Goal: Navigation & Orientation: Find specific page/section

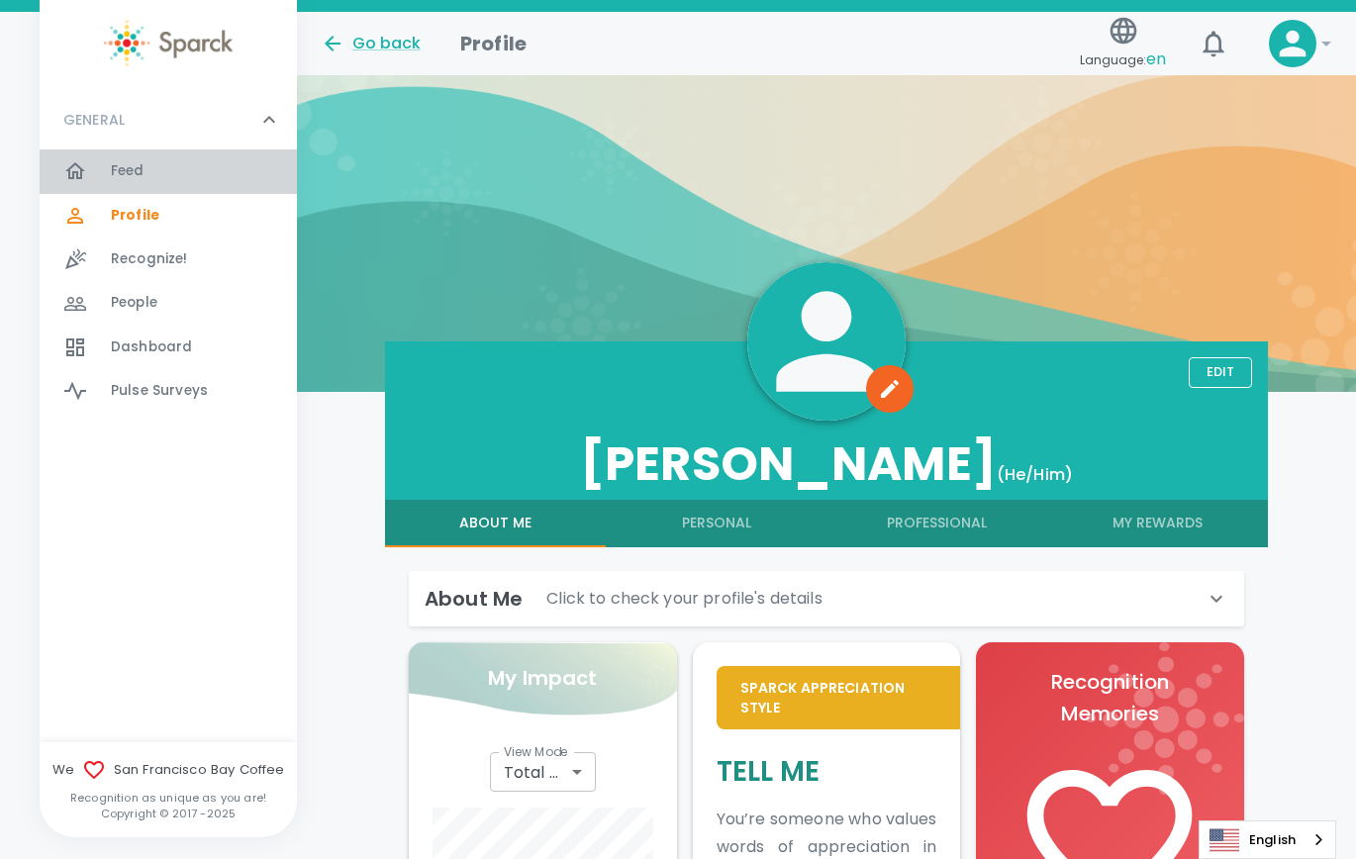
click at [115, 166] on span "Feed" at bounding box center [128, 171] width 34 height 20
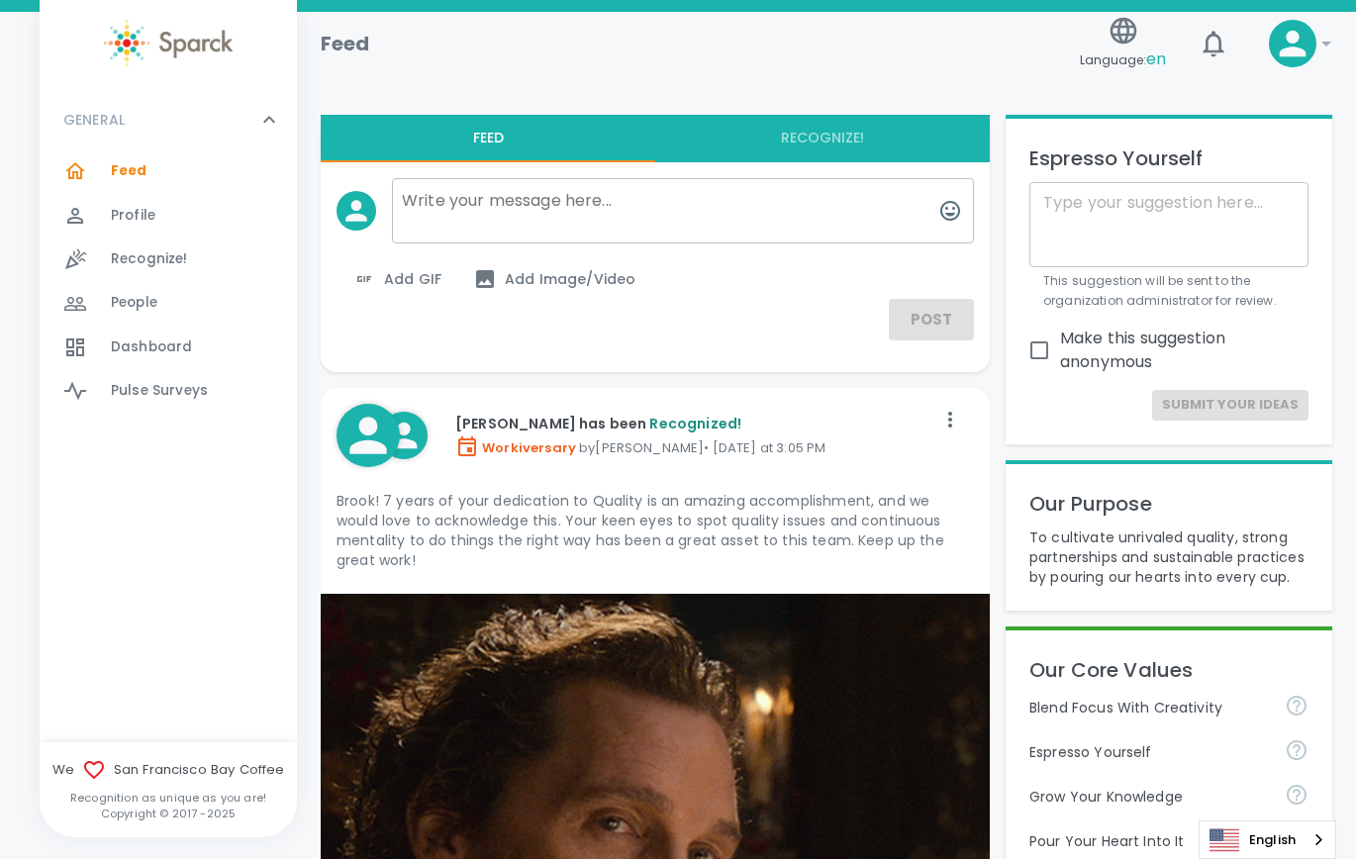
click at [109, 309] on div at bounding box center [87, 304] width 48 height 24
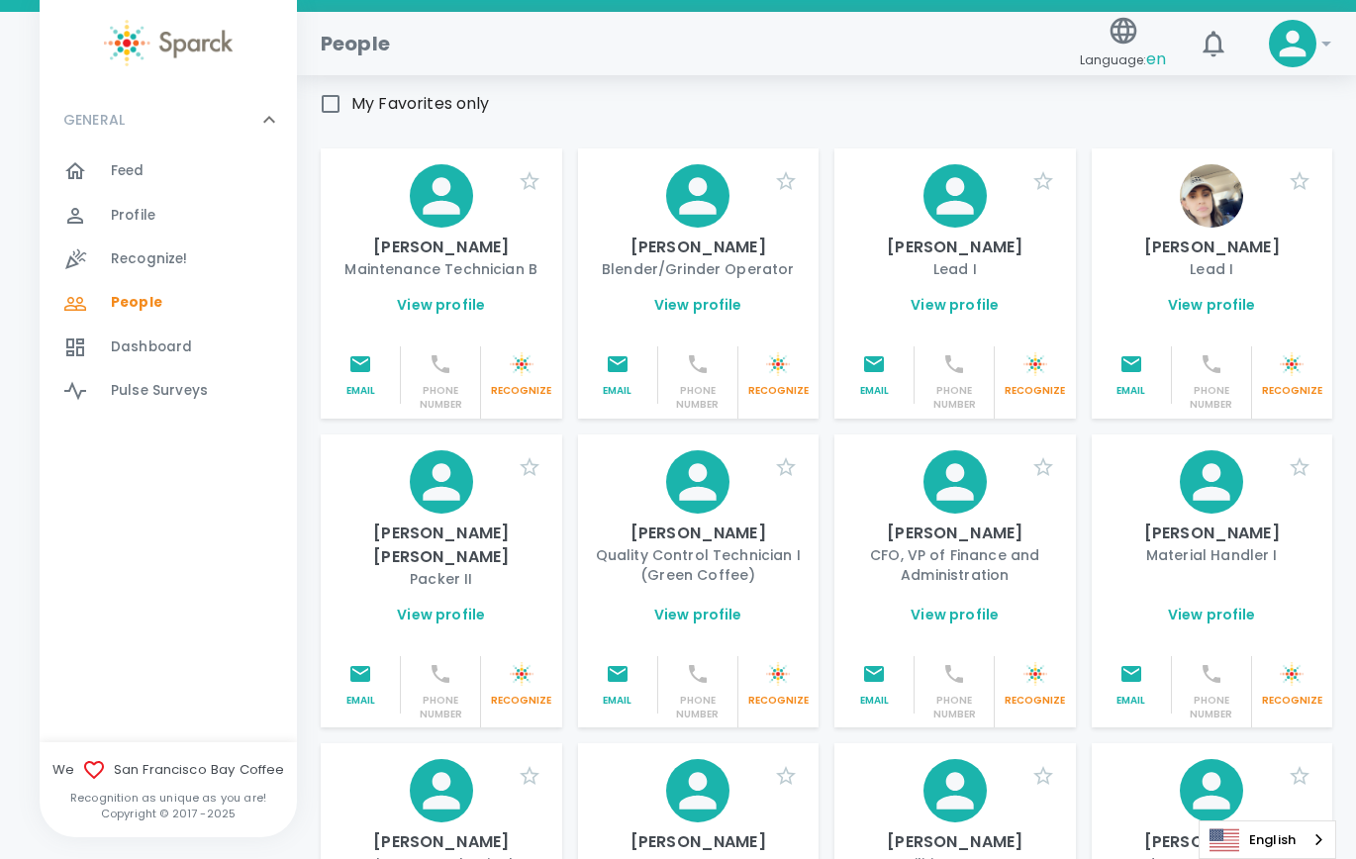
scroll to position [198, 0]
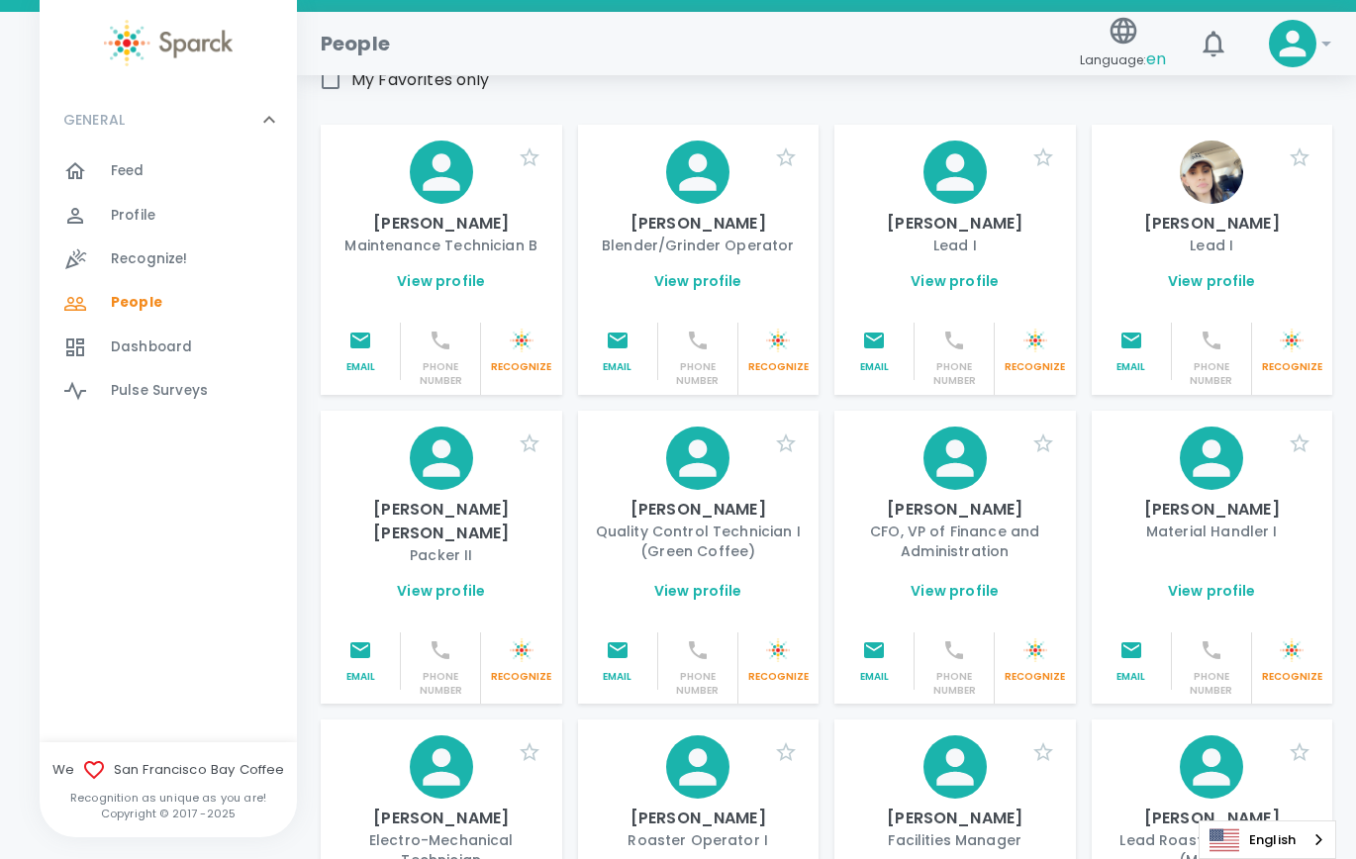
click at [1234, 291] on link "View profile" at bounding box center [1212, 281] width 88 height 20
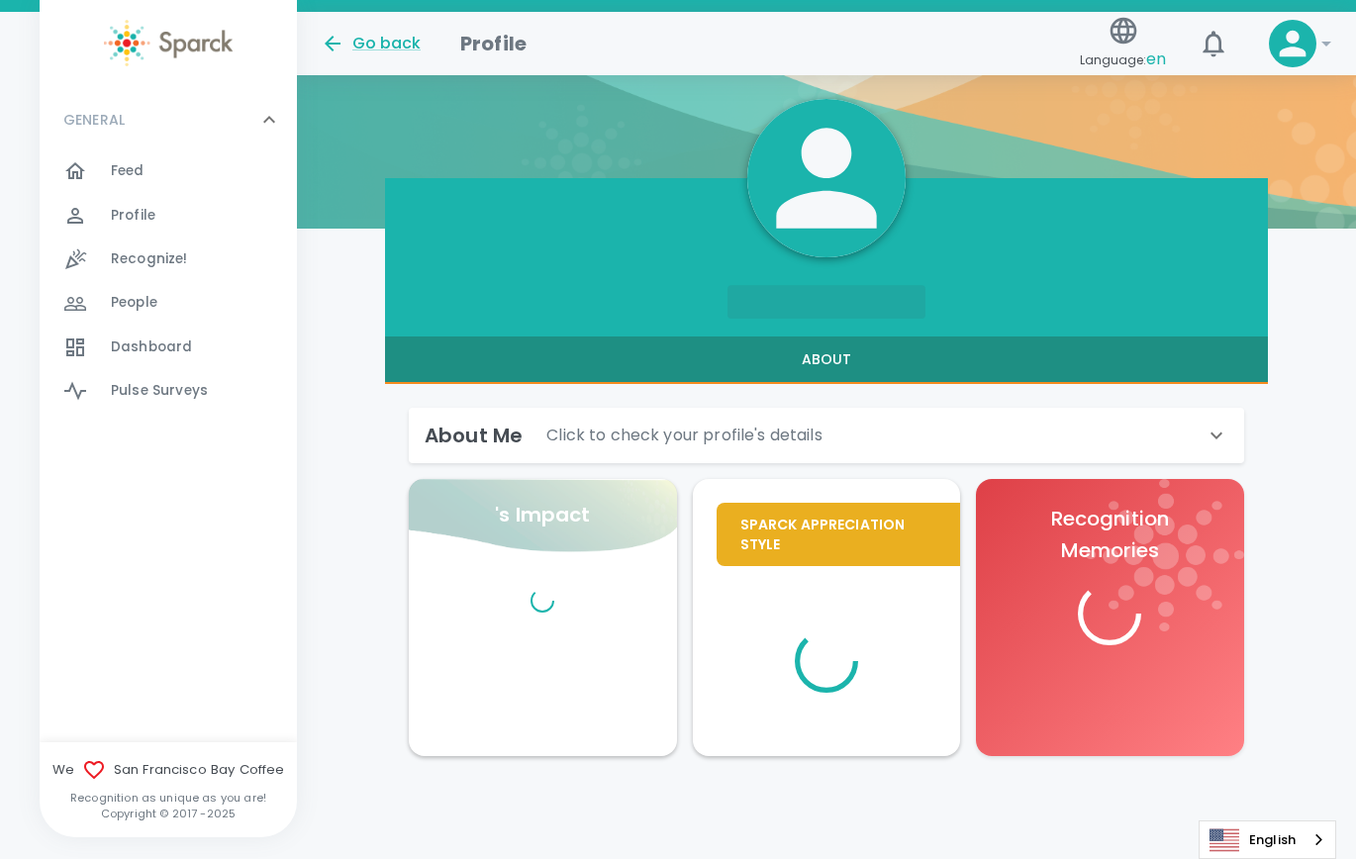
scroll to position [163, 0]
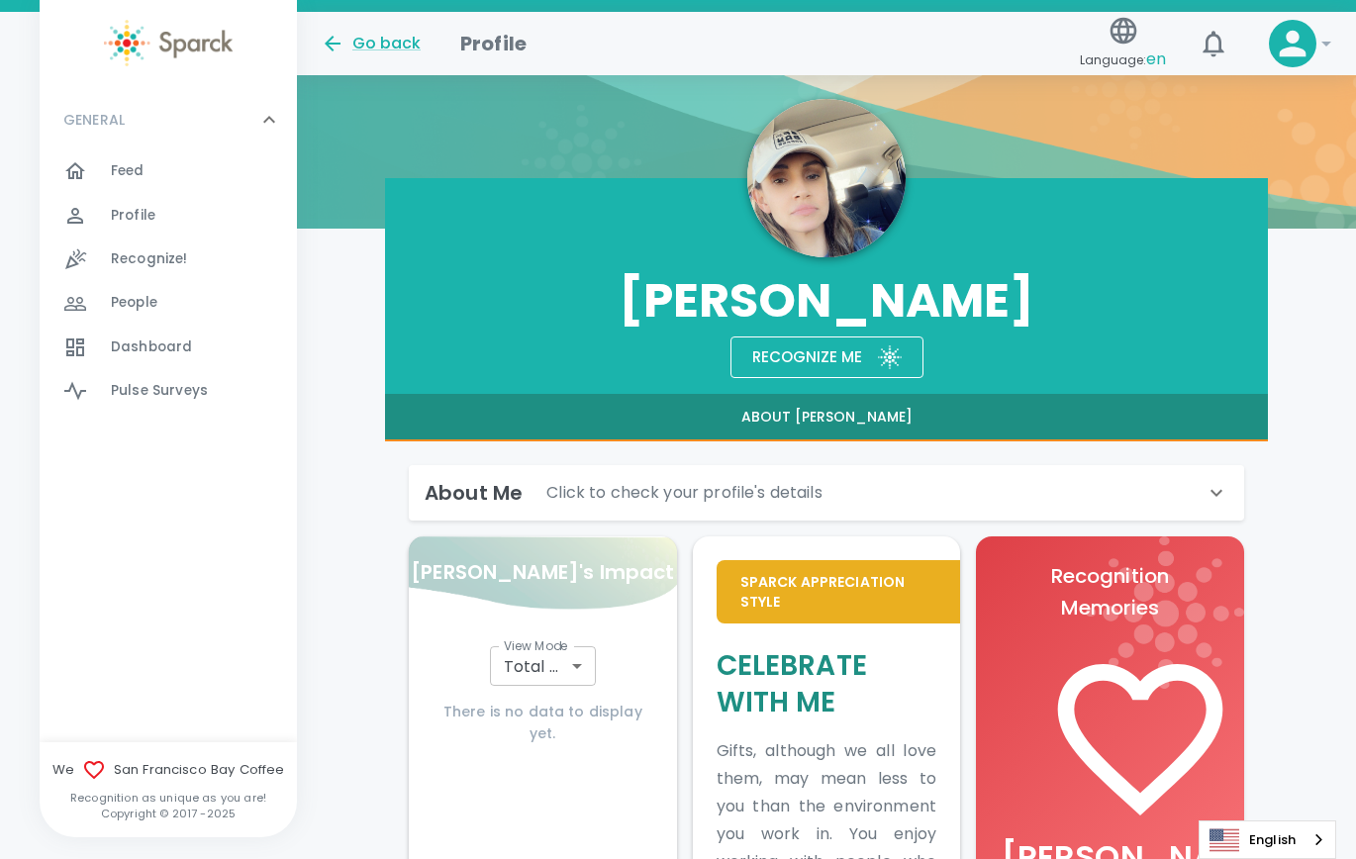
click at [1200, 449] on div "About Me Click to check your profile's details First Name [PERSON_NAME] Last Na…" at bounding box center [818, 484] width 851 height 71
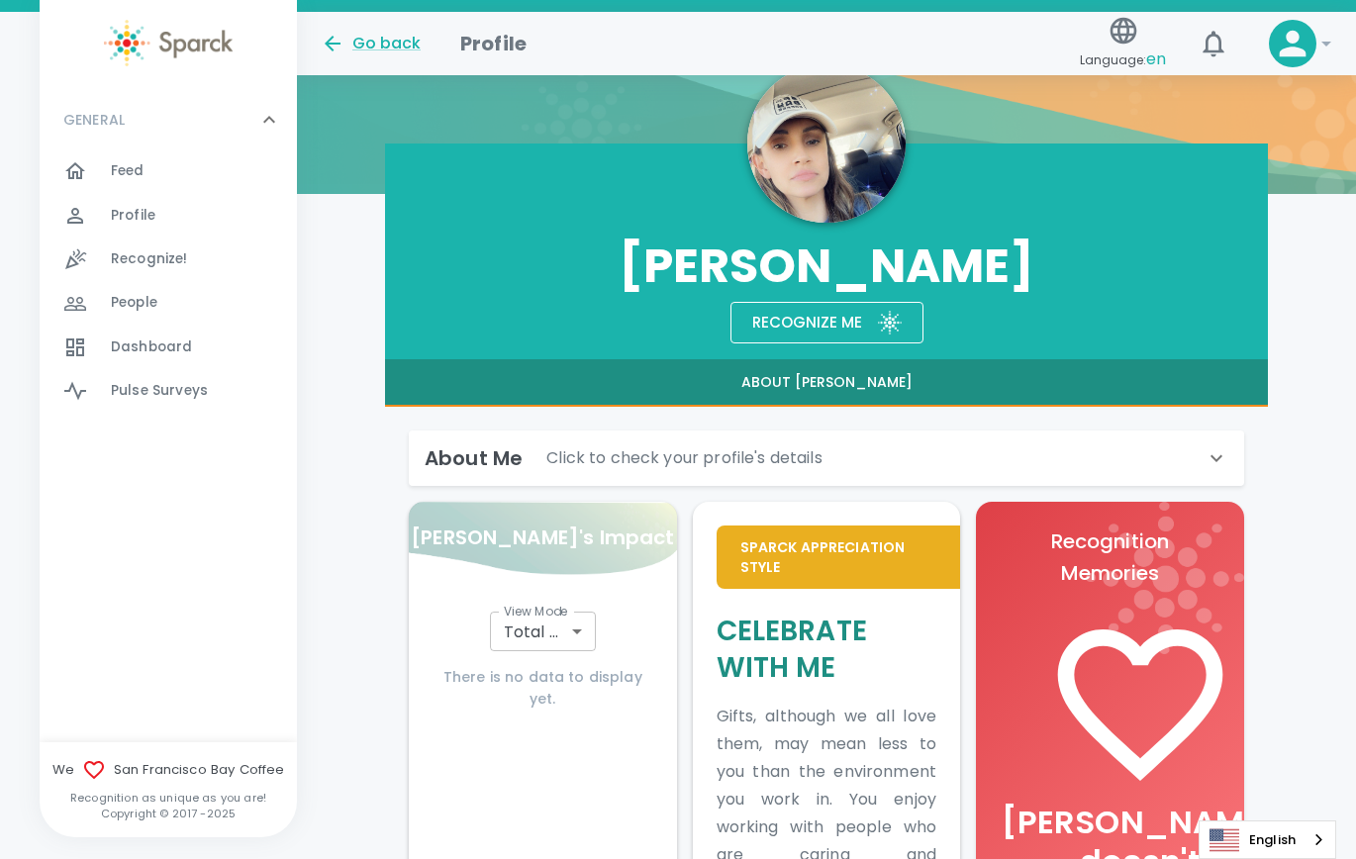
click at [1213, 450] on icon at bounding box center [1217, 459] width 24 height 24
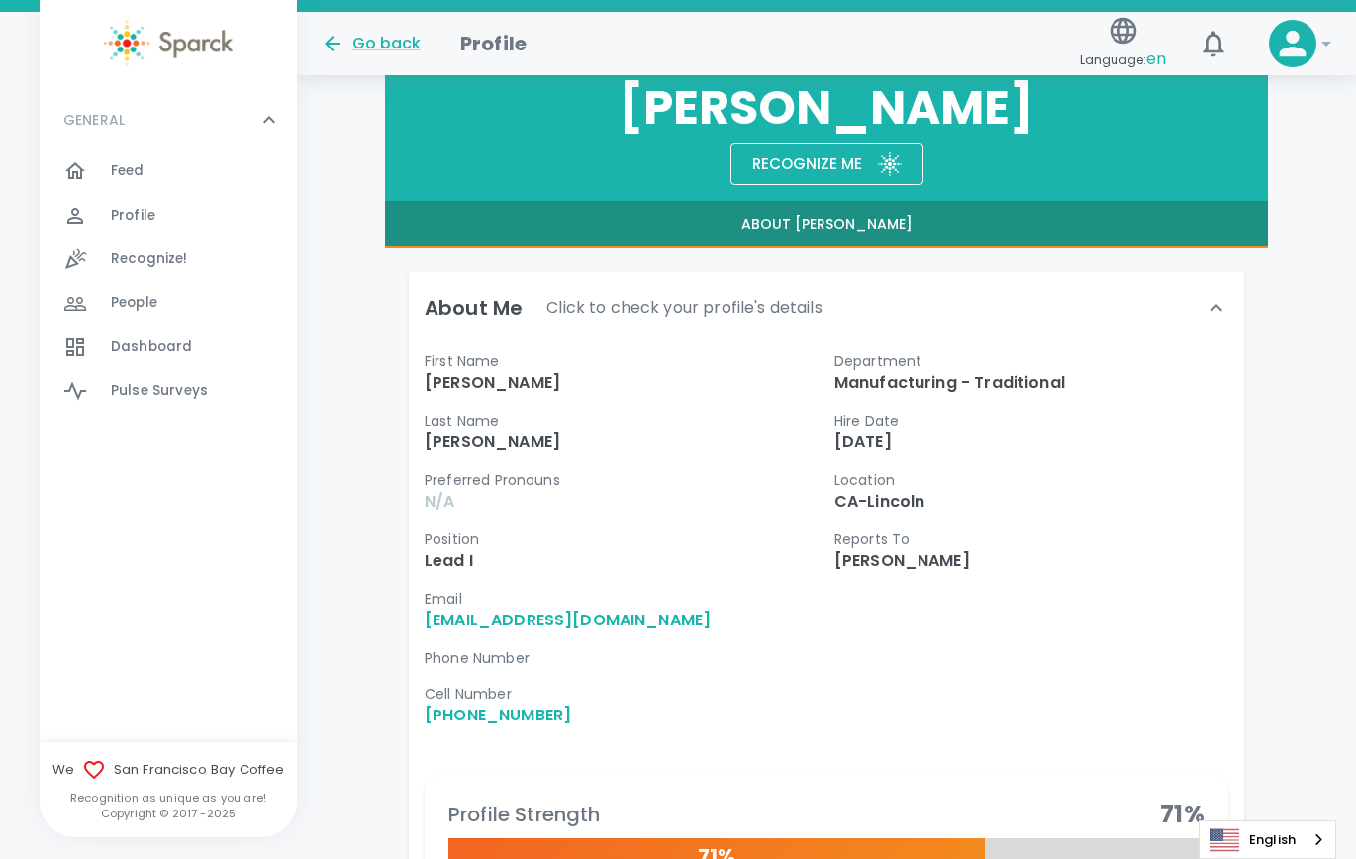
scroll to position [396, 0]
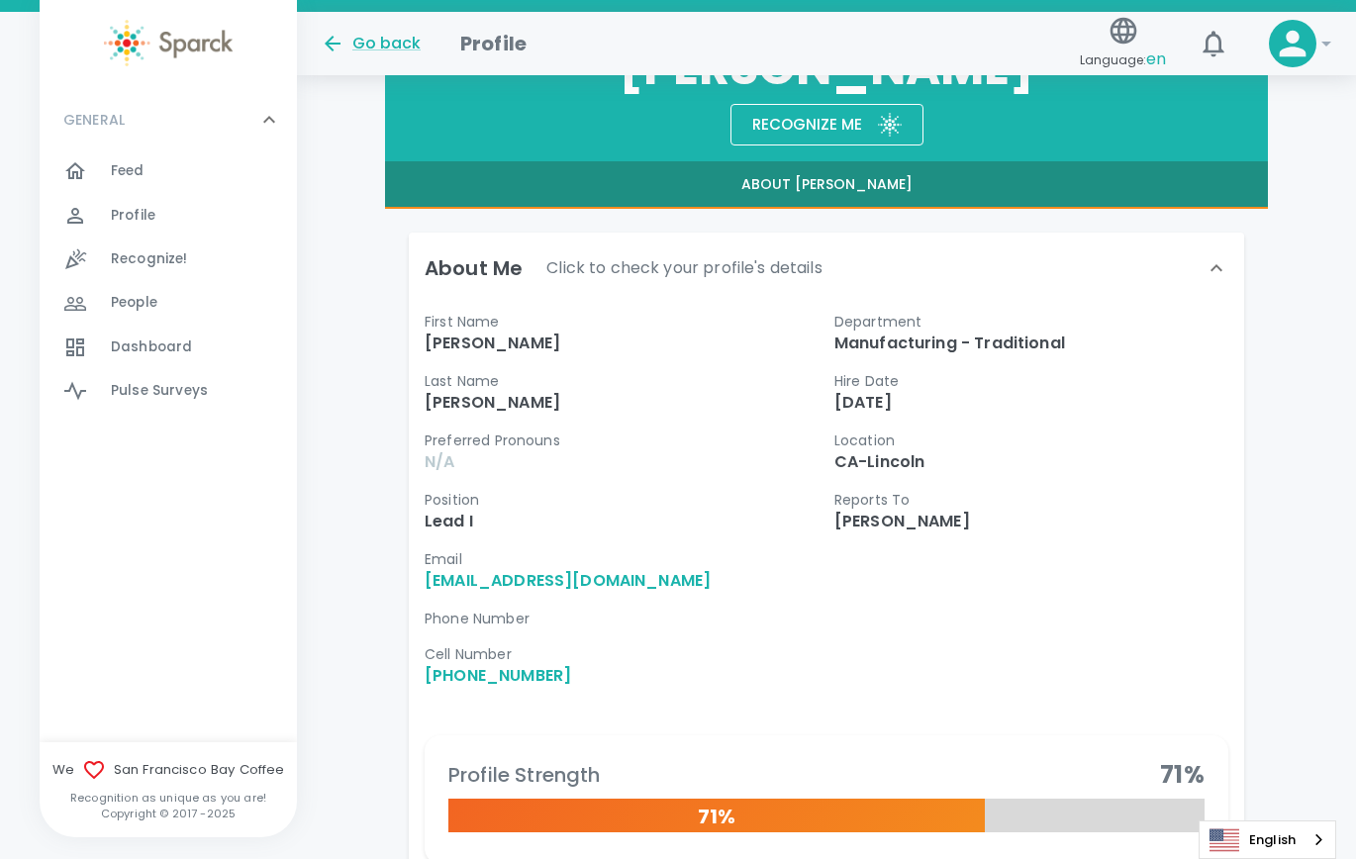
click at [371, 50] on div "Go back" at bounding box center [371, 44] width 100 height 24
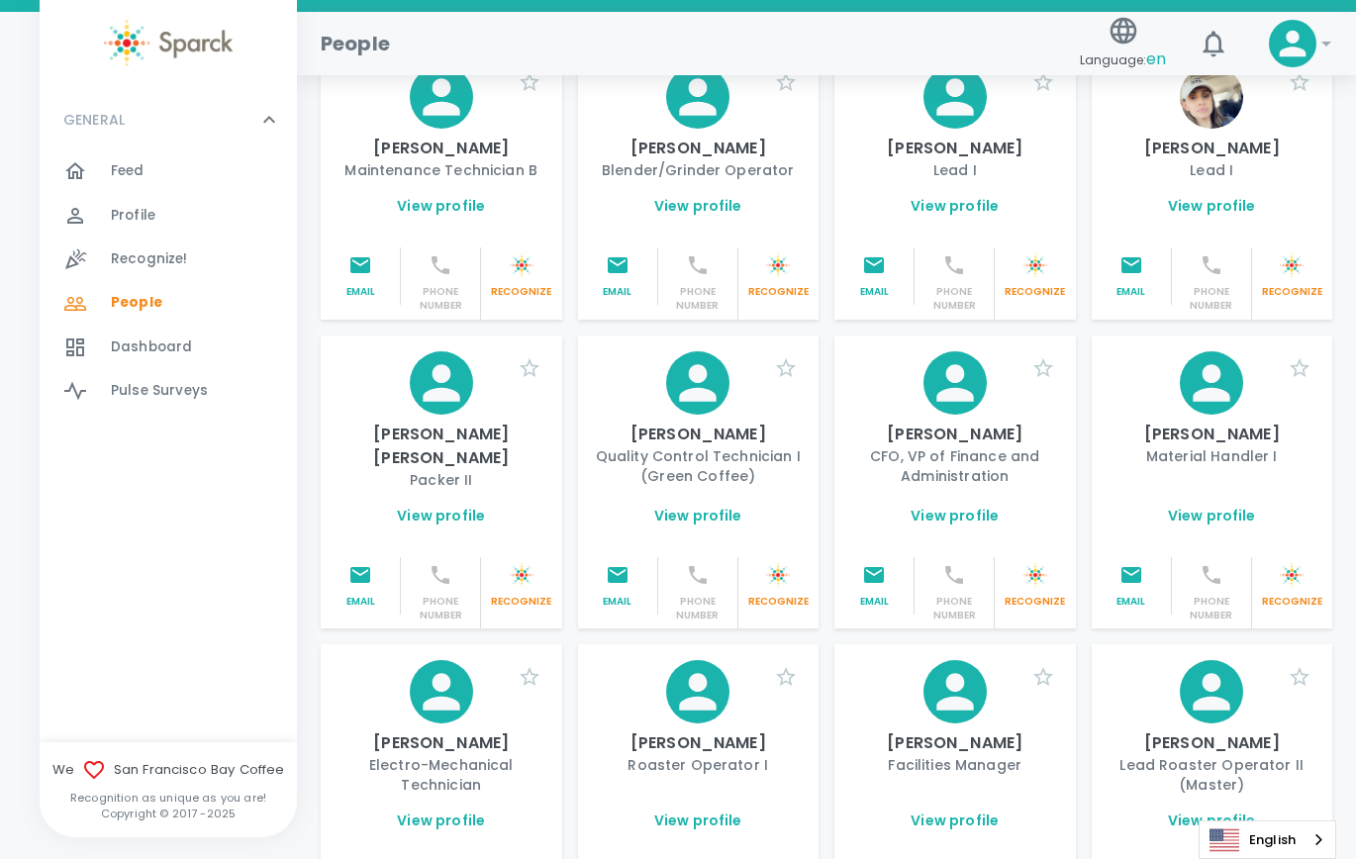
scroll to position [297, 0]
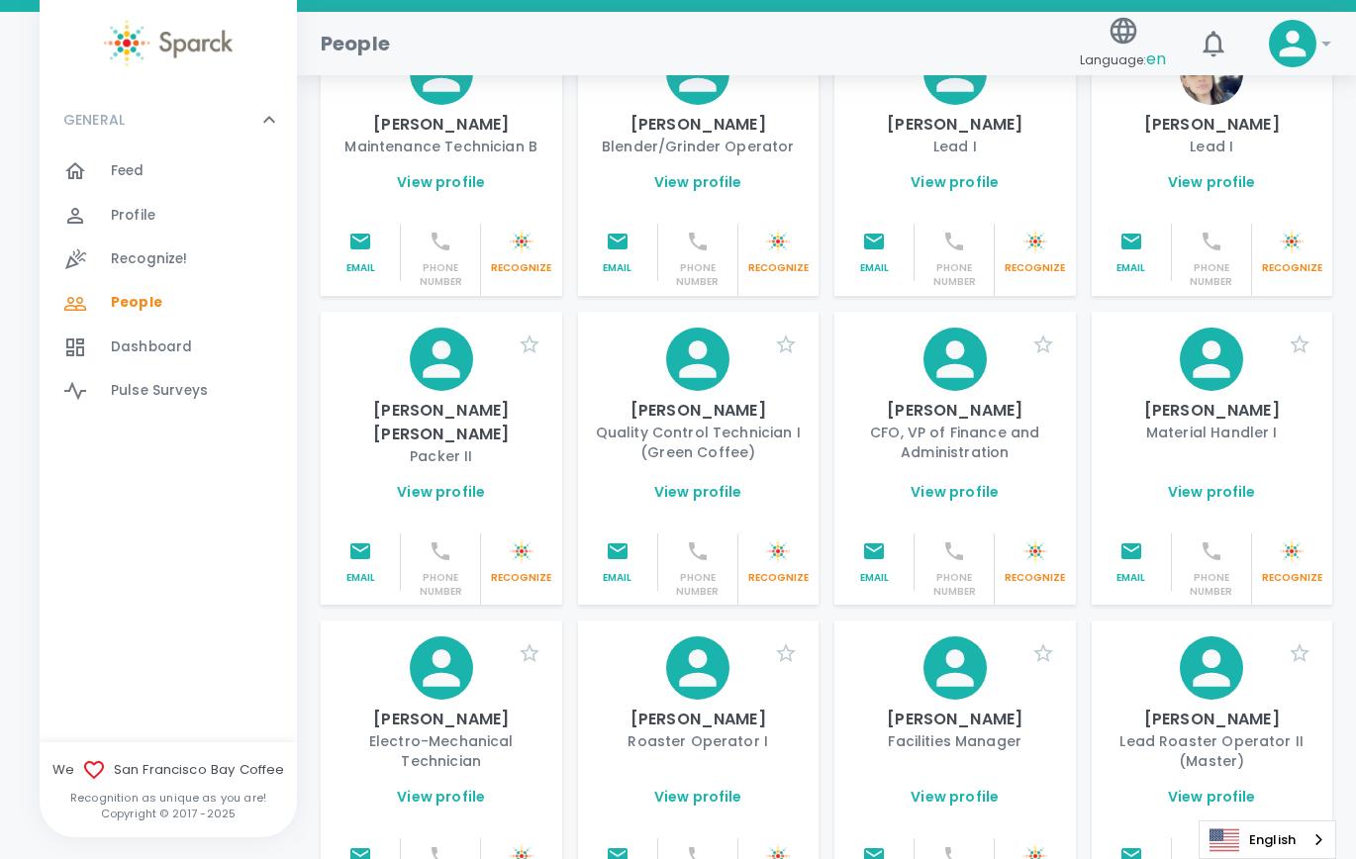
click at [693, 502] on link "View profile" at bounding box center [698, 492] width 88 height 20
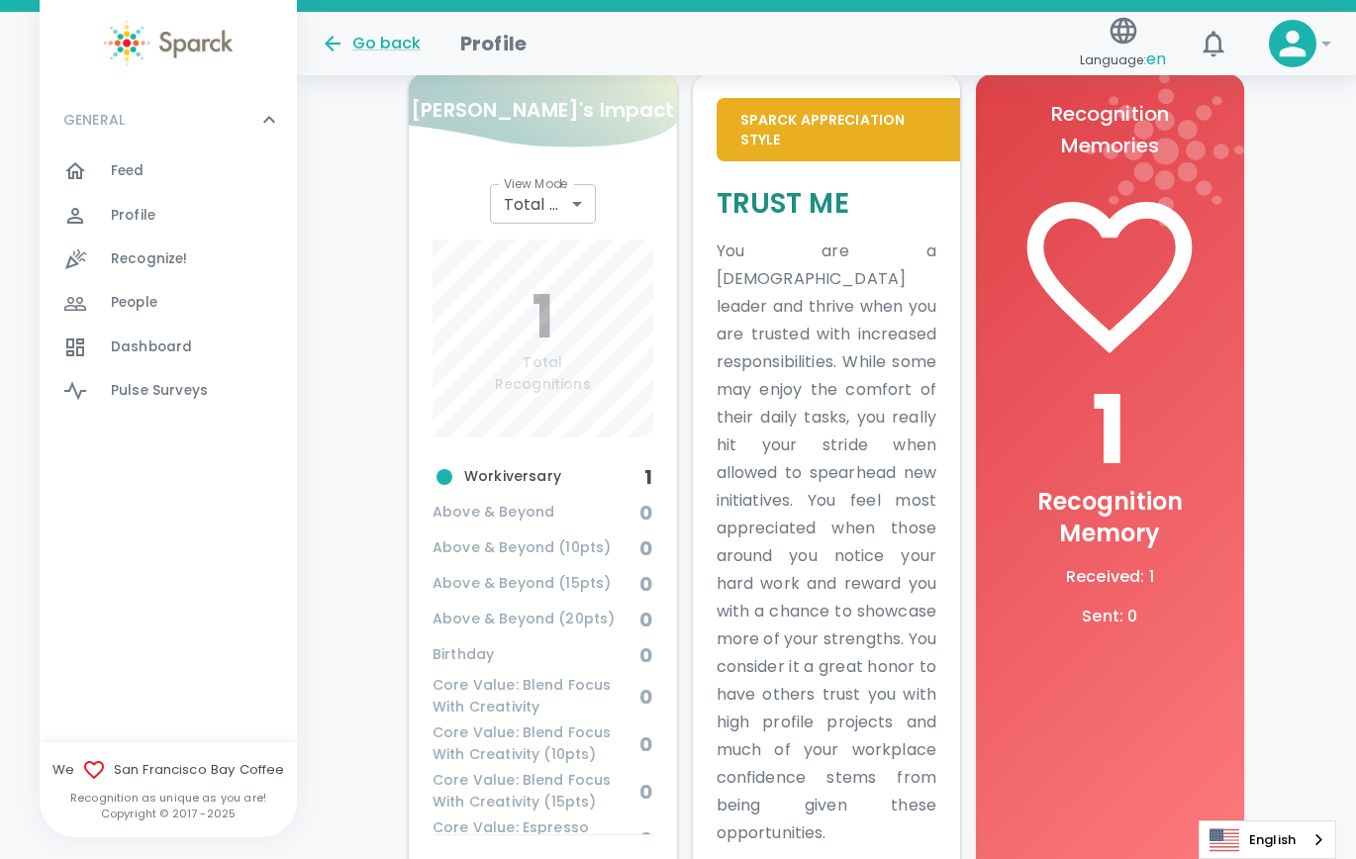
scroll to position [551, 0]
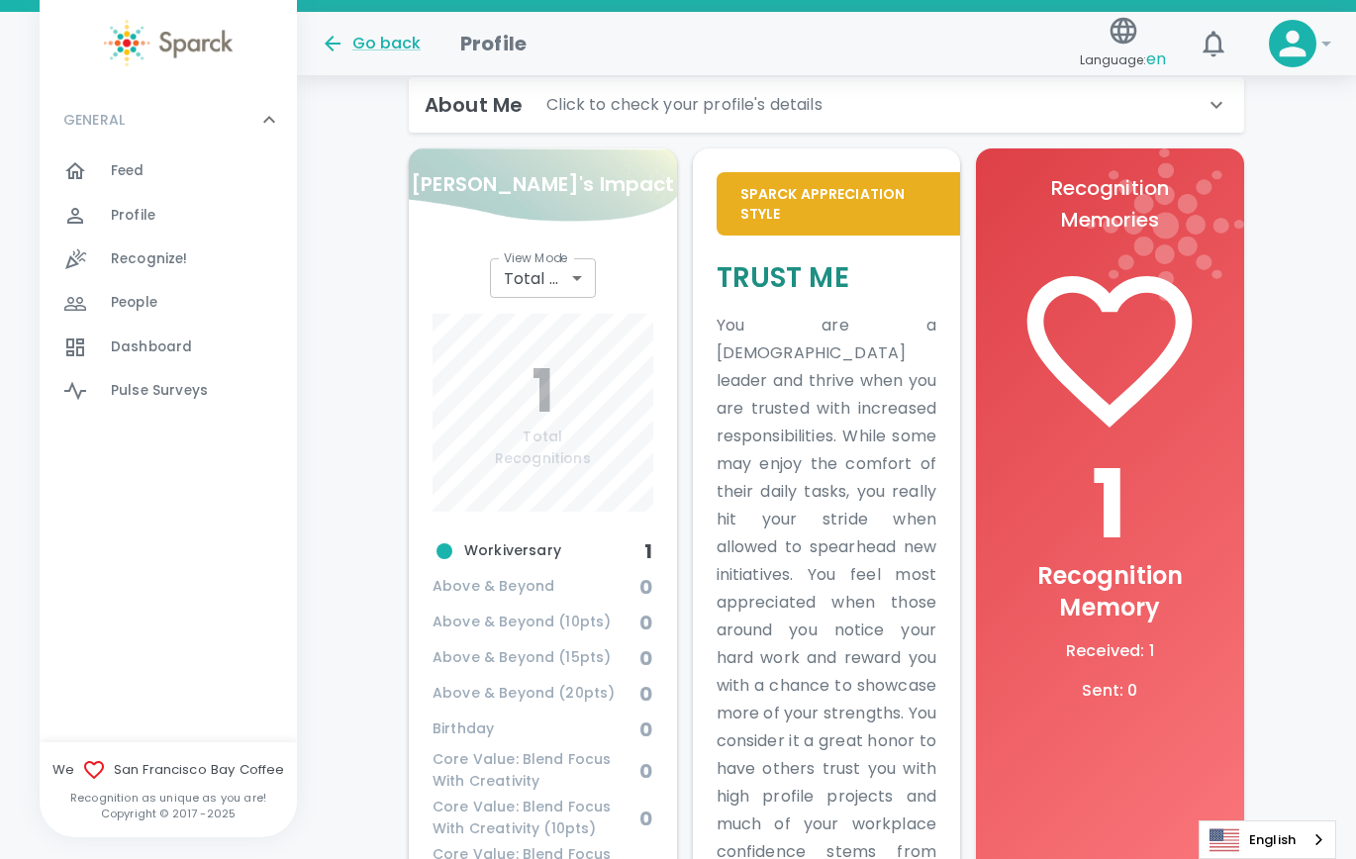
click at [1201, 98] on div "About Me Click to check your profile's details" at bounding box center [815, 105] width 780 height 32
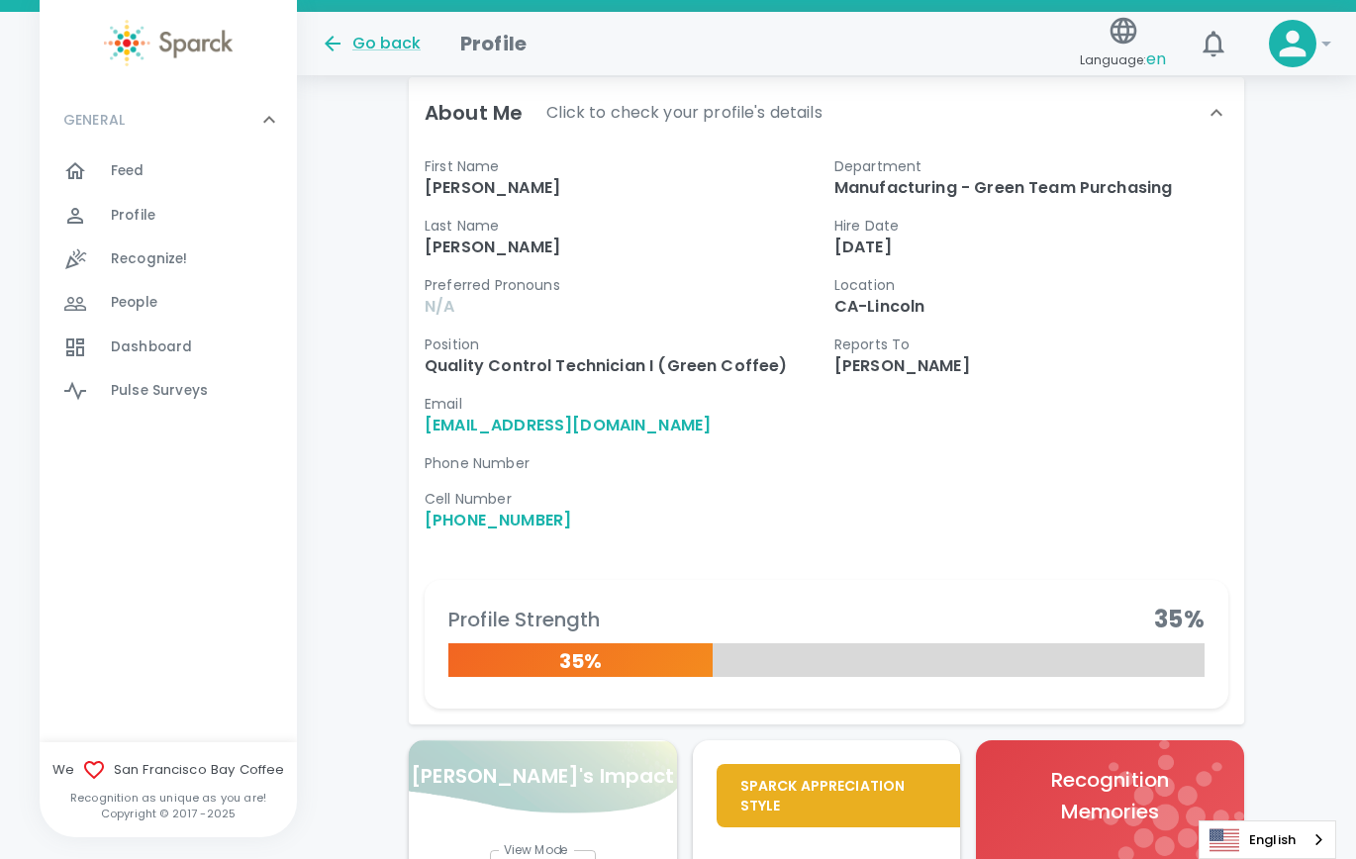
click at [344, 43] on icon at bounding box center [333, 44] width 24 height 24
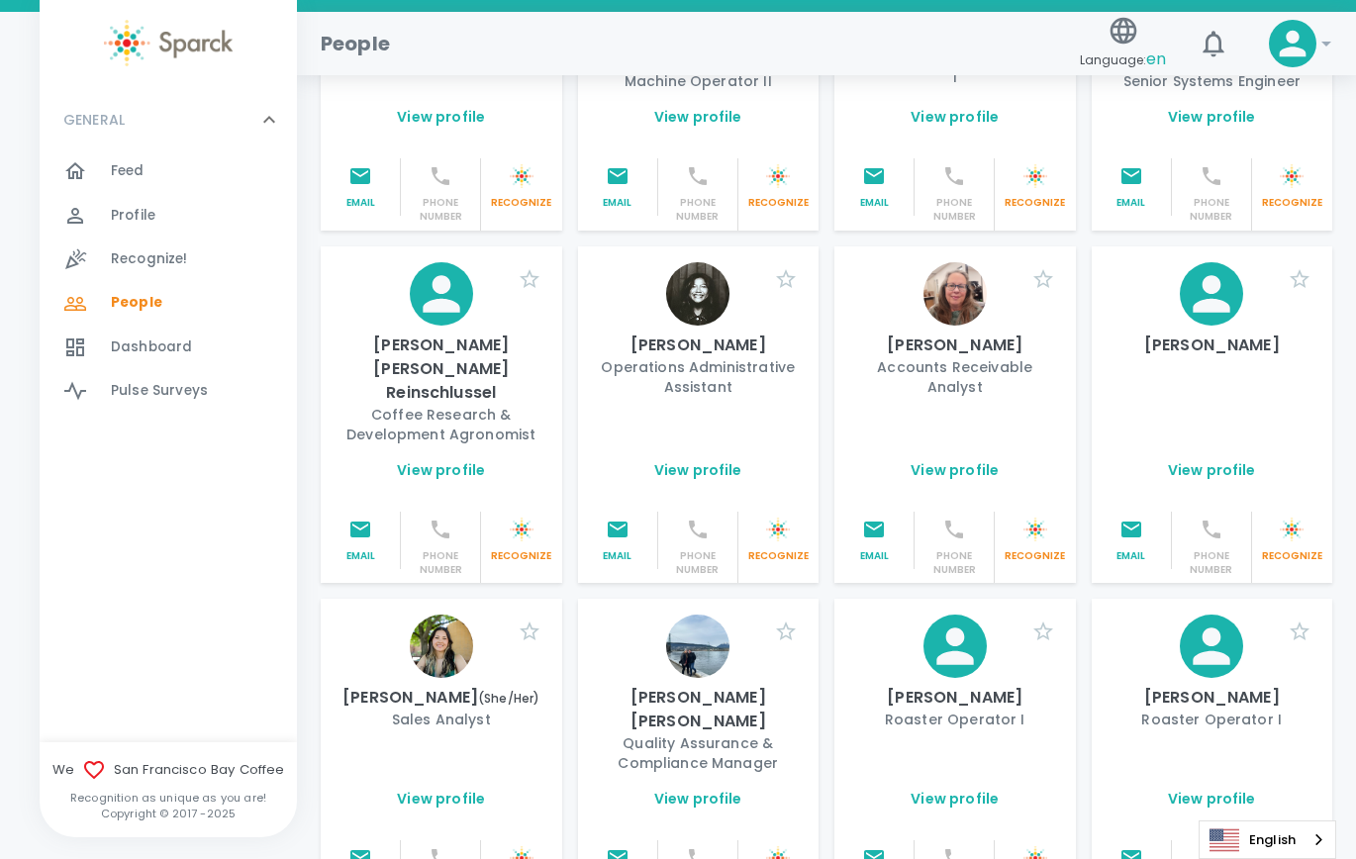
scroll to position [1881, 0]
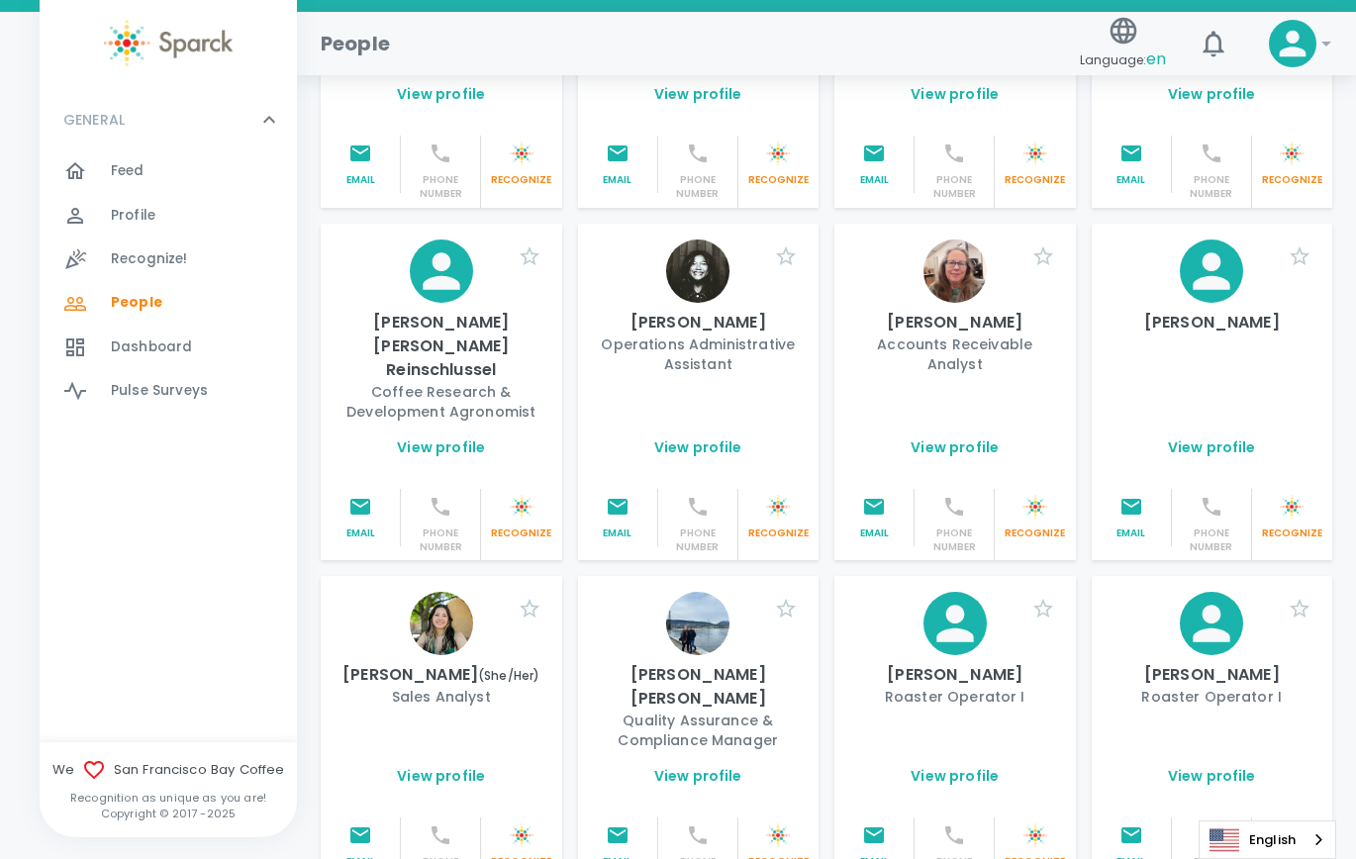
click at [675, 438] on link "View profile" at bounding box center [698, 448] width 88 height 20
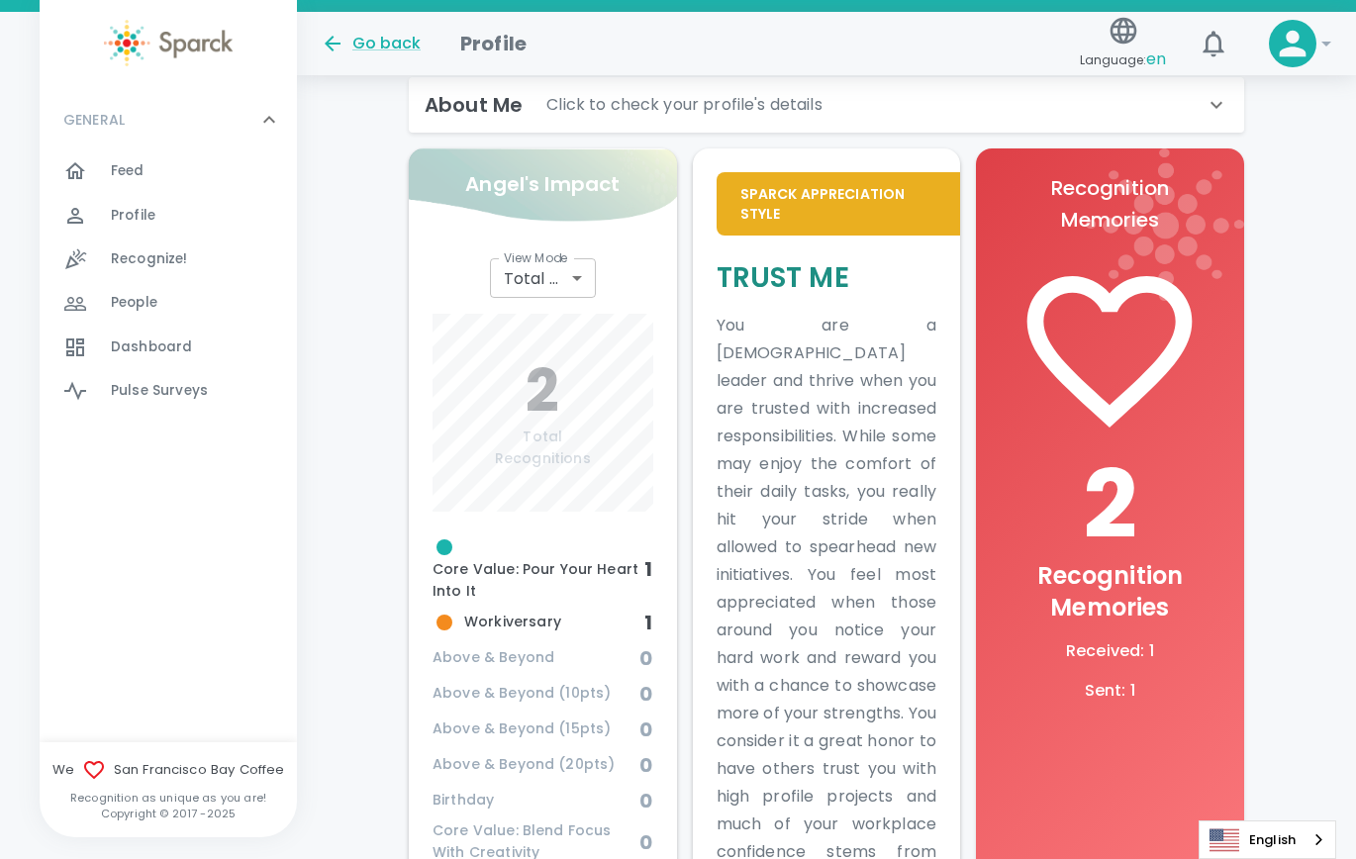
scroll to position [452, 0]
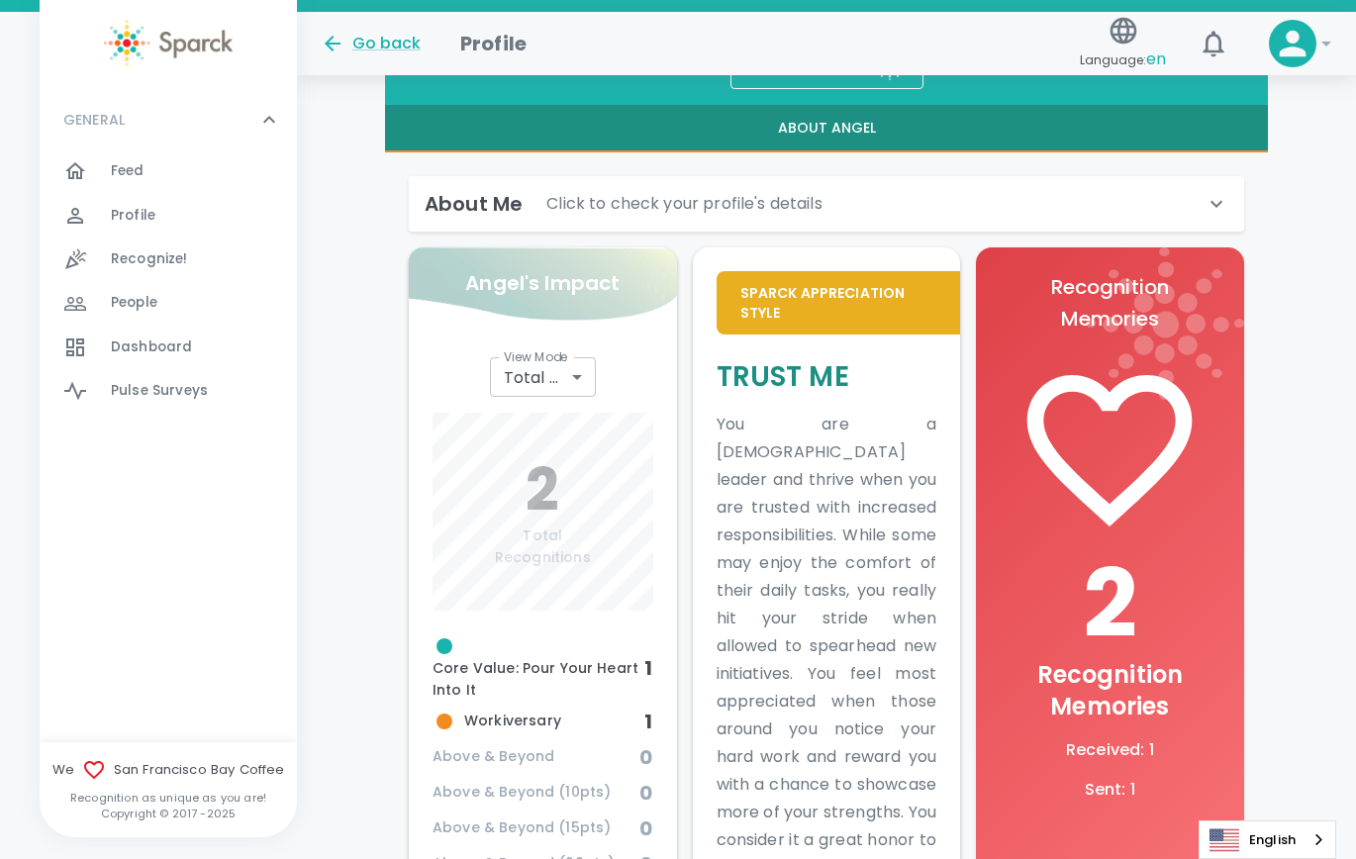
click at [1226, 198] on icon at bounding box center [1217, 204] width 24 height 24
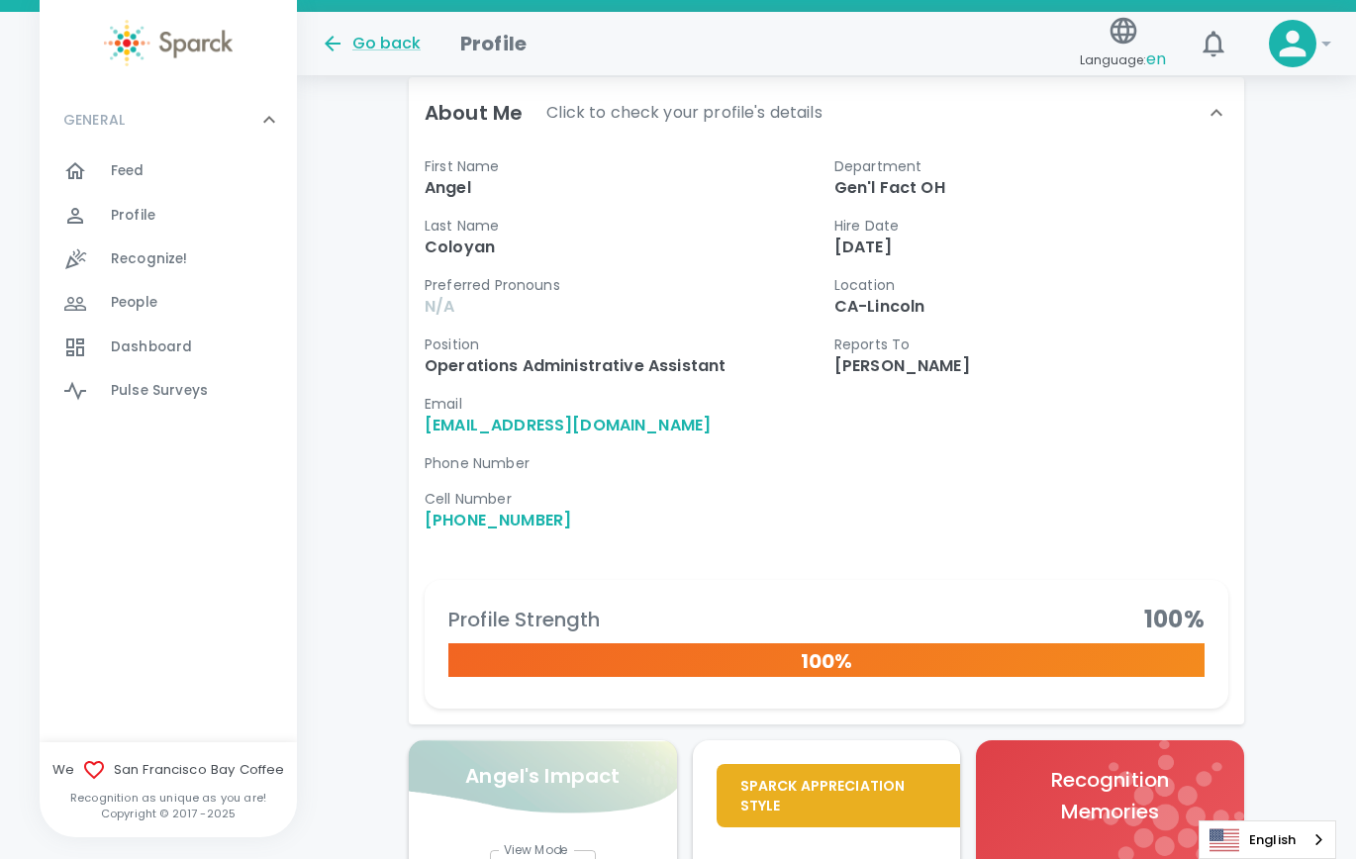
scroll to position [650, 0]
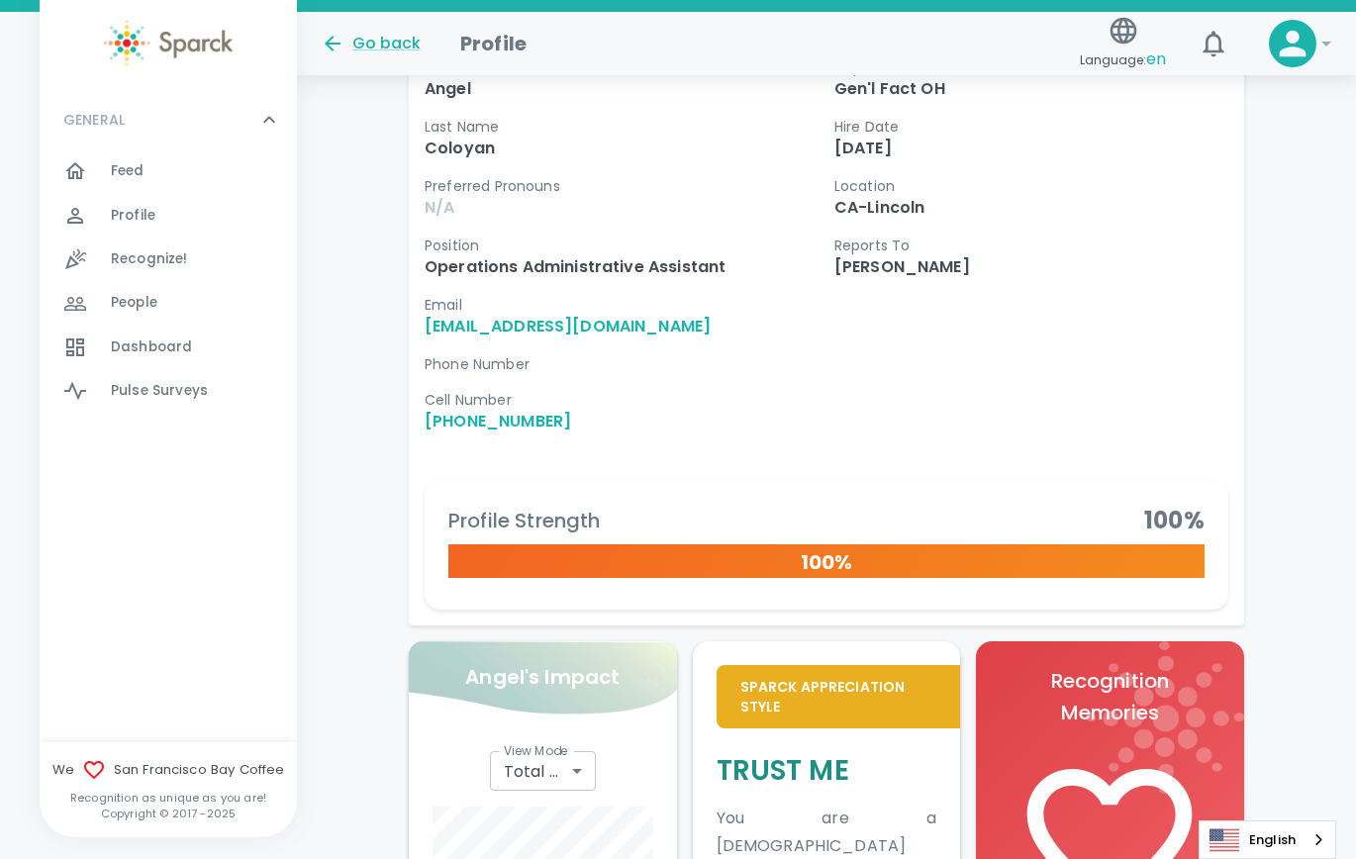
click at [389, 34] on div "Go back" at bounding box center [371, 44] width 100 height 24
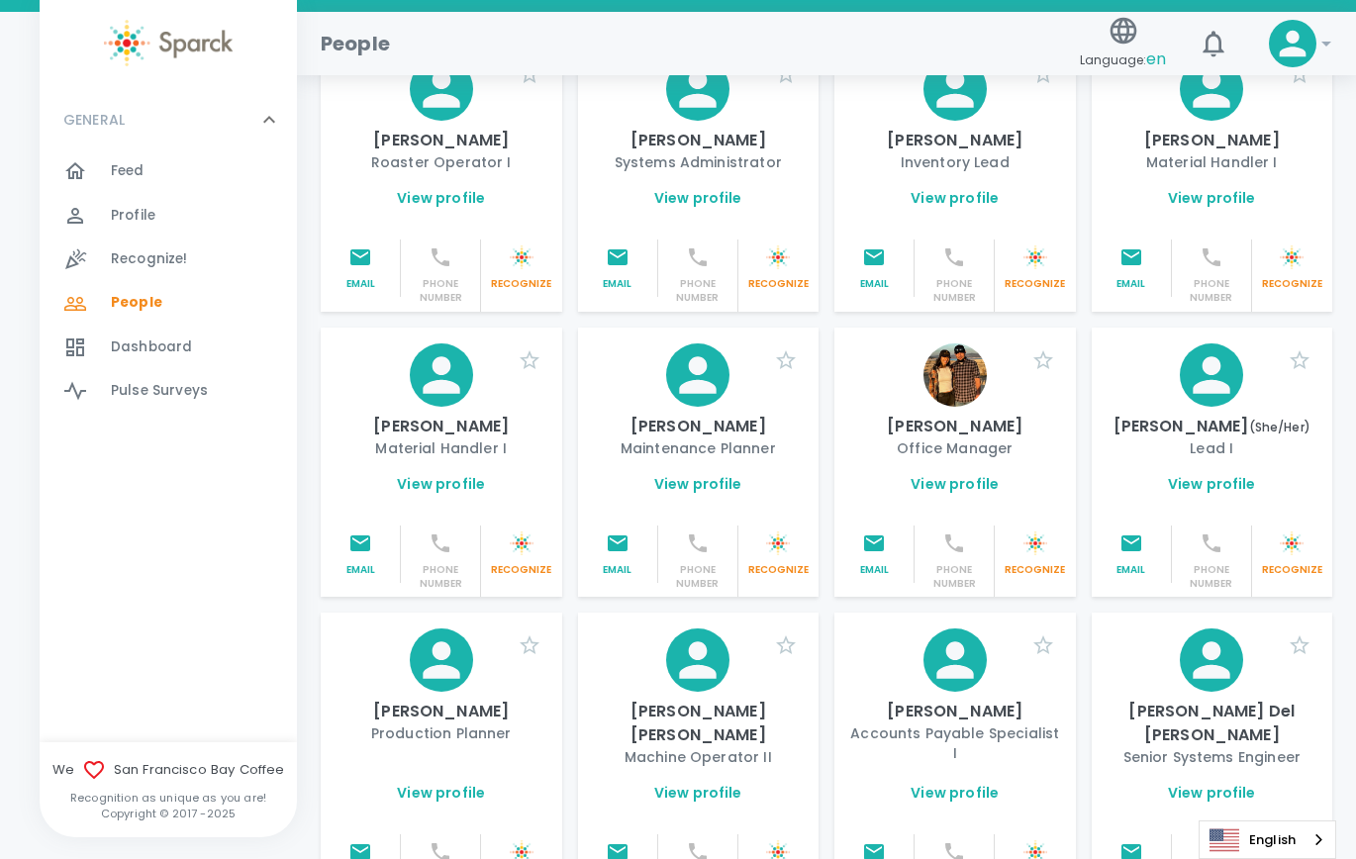
scroll to position [1188, 0]
